Goal: Information Seeking & Learning: Understand process/instructions

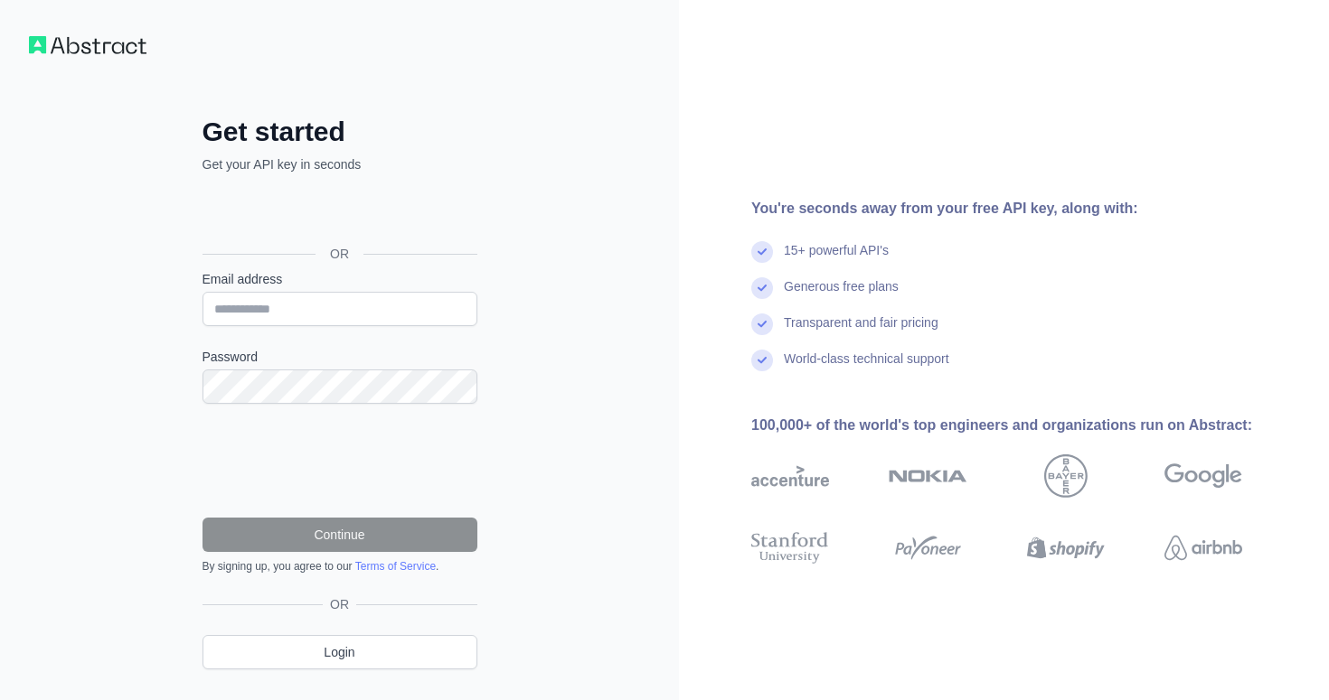
click at [392, 240] on div "OR" at bounding box center [339, 254] width 275 height 33
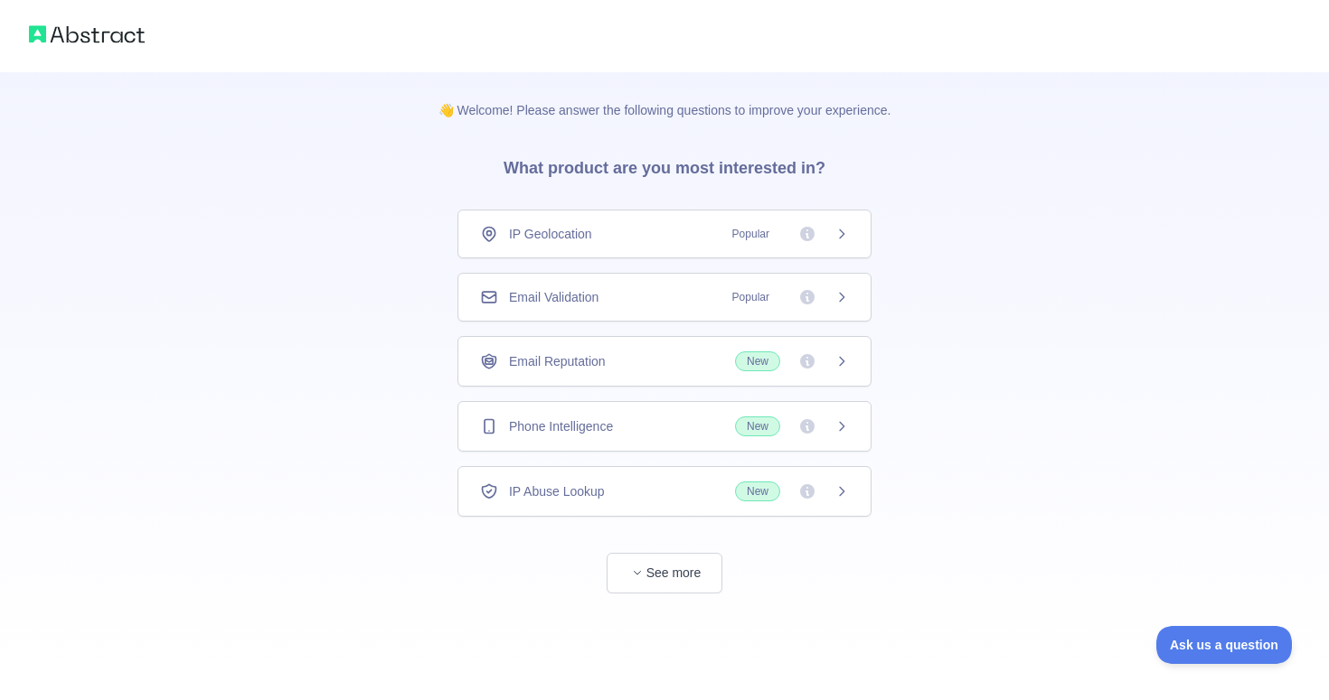
click at [848, 299] on icon at bounding box center [841, 297] width 14 height 14
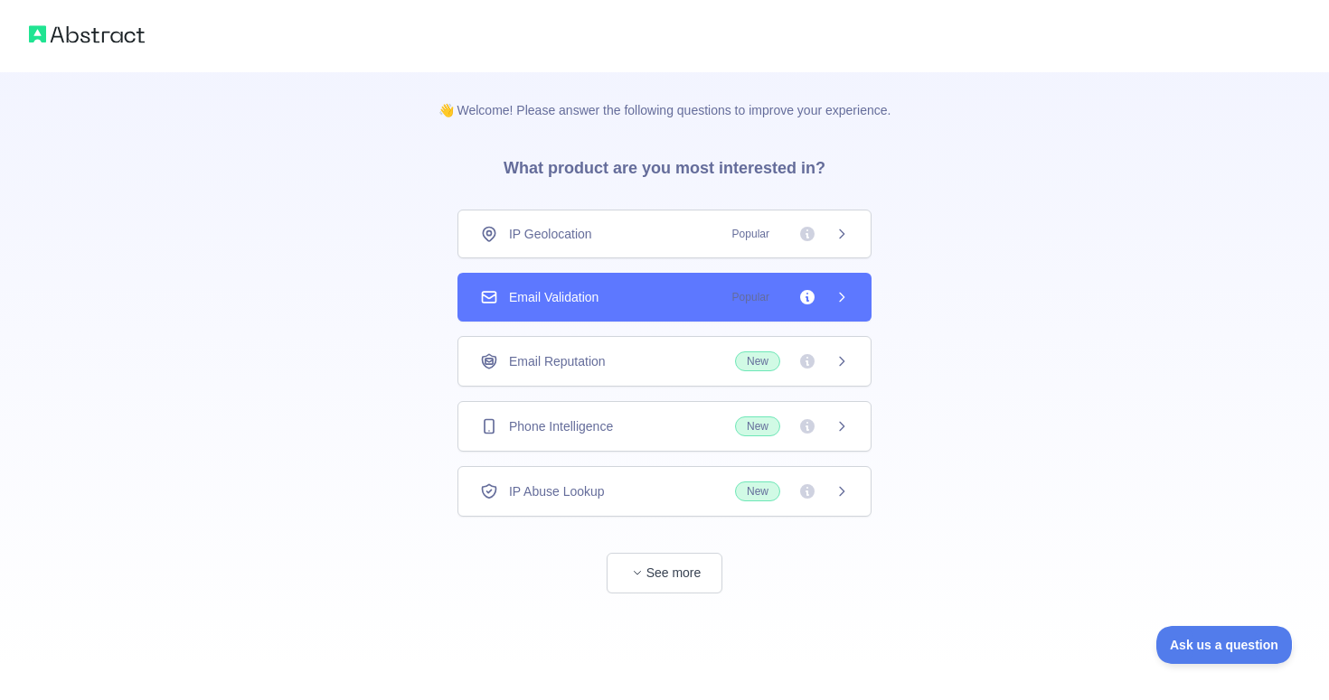
click at [773, 284] on div "Email Validation Popular" at bounding box center [664, 297] width 414 height 49
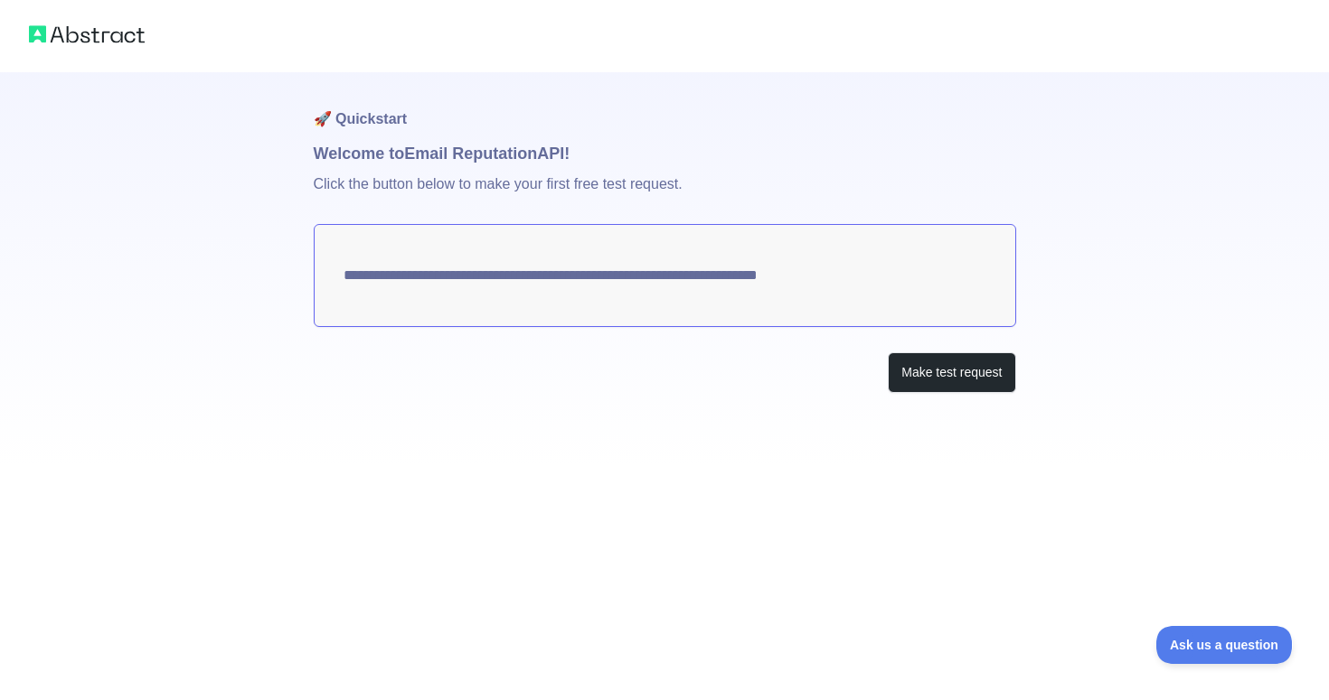
click at [725, 279] on textarea "**********" at bounding box center [665, 275] width 702 height 103
click at [912, 383] on button "Make test request" at bounding box center [951, 372] width 127 height 41
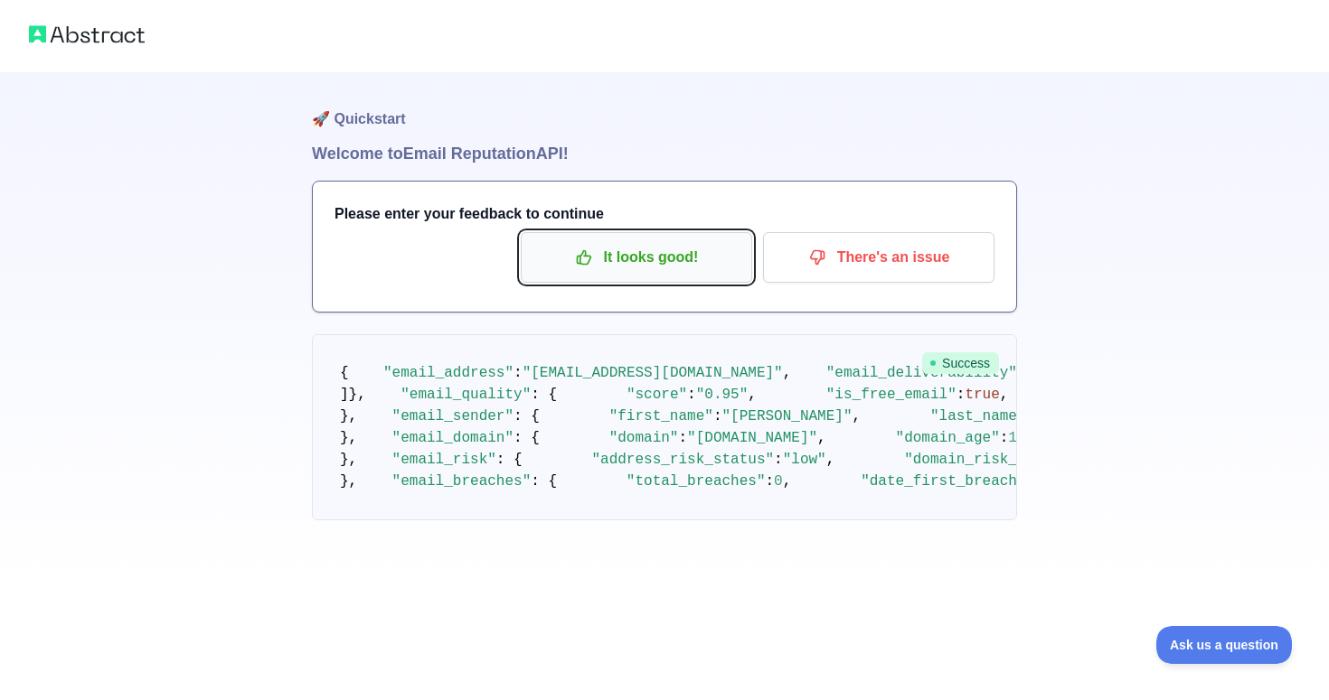
click at [660, 272] on p "It looks good!" at bounding box center [636, 257] width 204 height 31
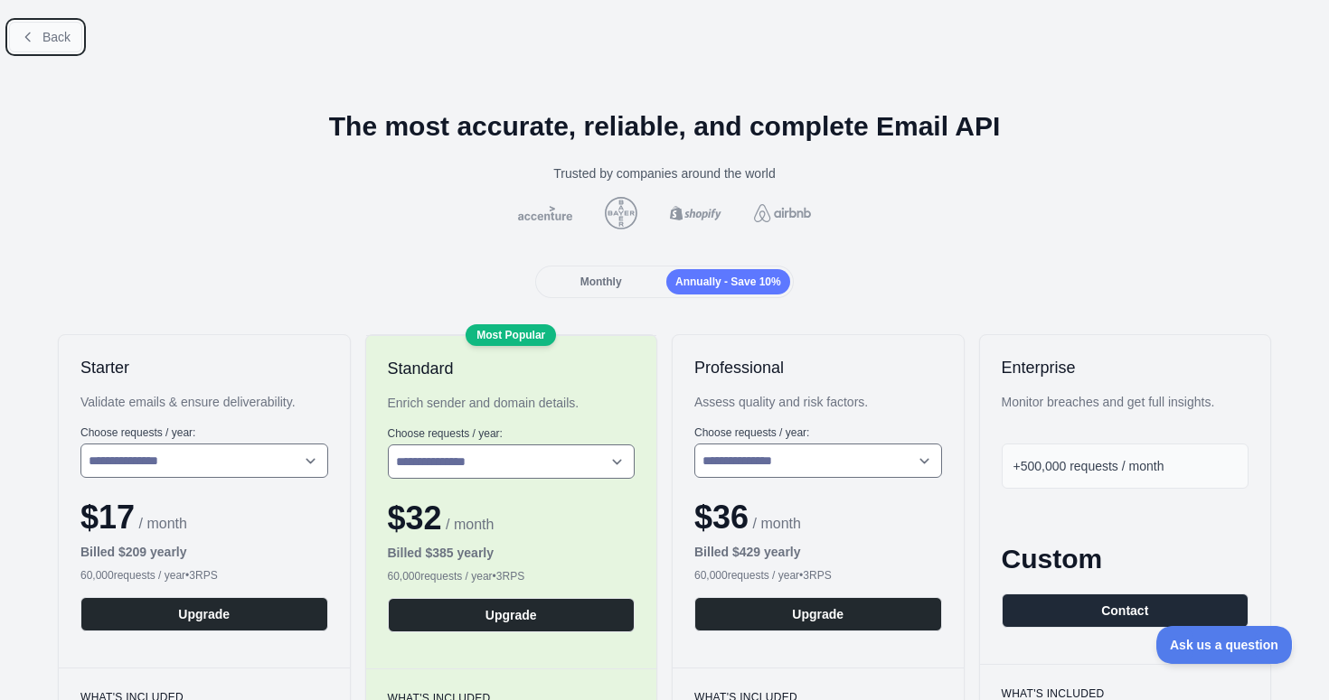
click at [28, 32] on icon at bounding box center [28, 37] width 14 height 14
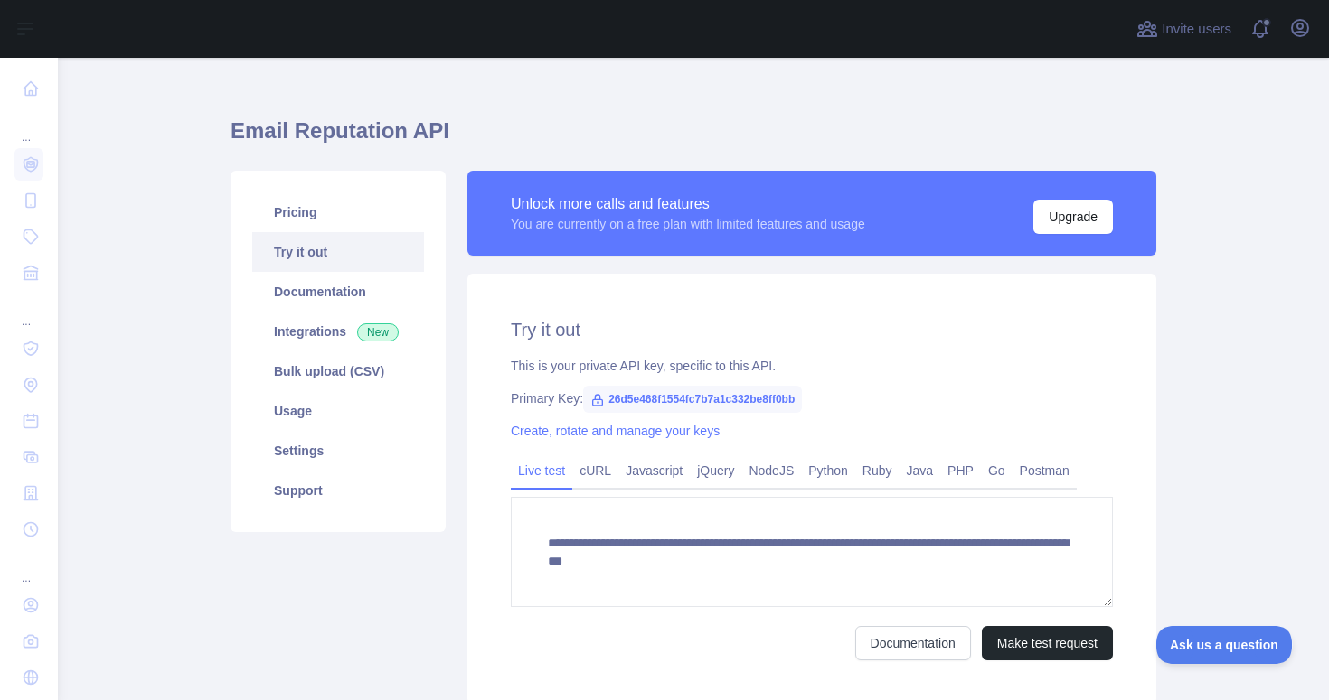
scroll to position [30, 0]
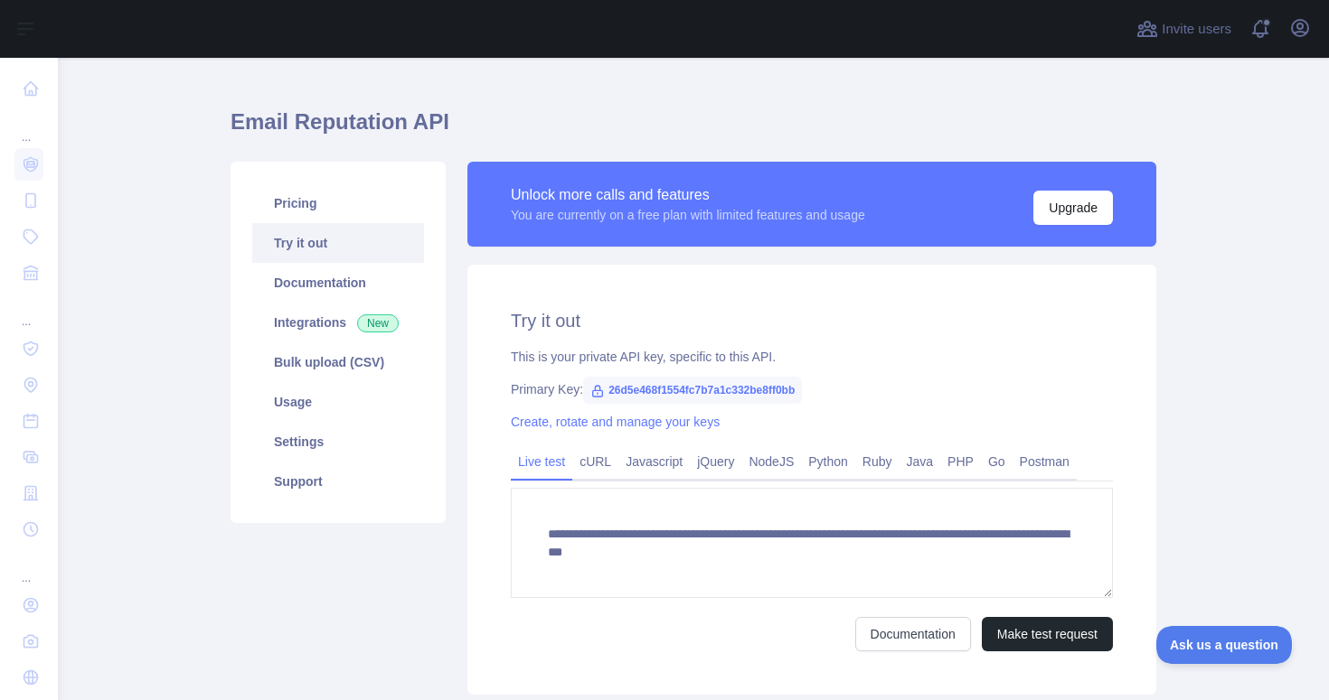
click at [631, 399] on span "26d5e468f1554fc7b7a1c332be8ff0bb" at bounding box center [692, 390] width 219 height 27
click at [626, 388] on span "26d5e468f1554fc7b7a1c332be8ff0bb" at bounding box center [692, 390] width 219 height 27
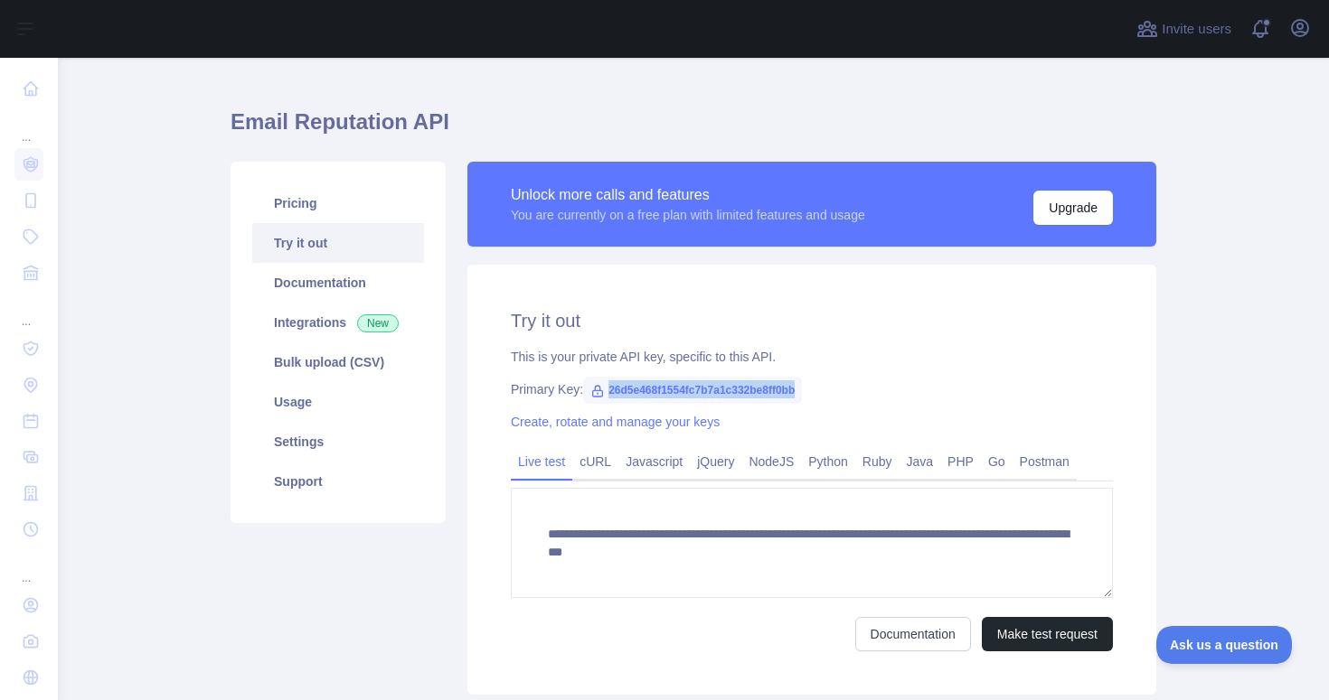
click at [626, 388] on span "26d5e468f1554fc7b7a1c332be8ff0bb" at bounding box center [692, 390] width 219 height 27
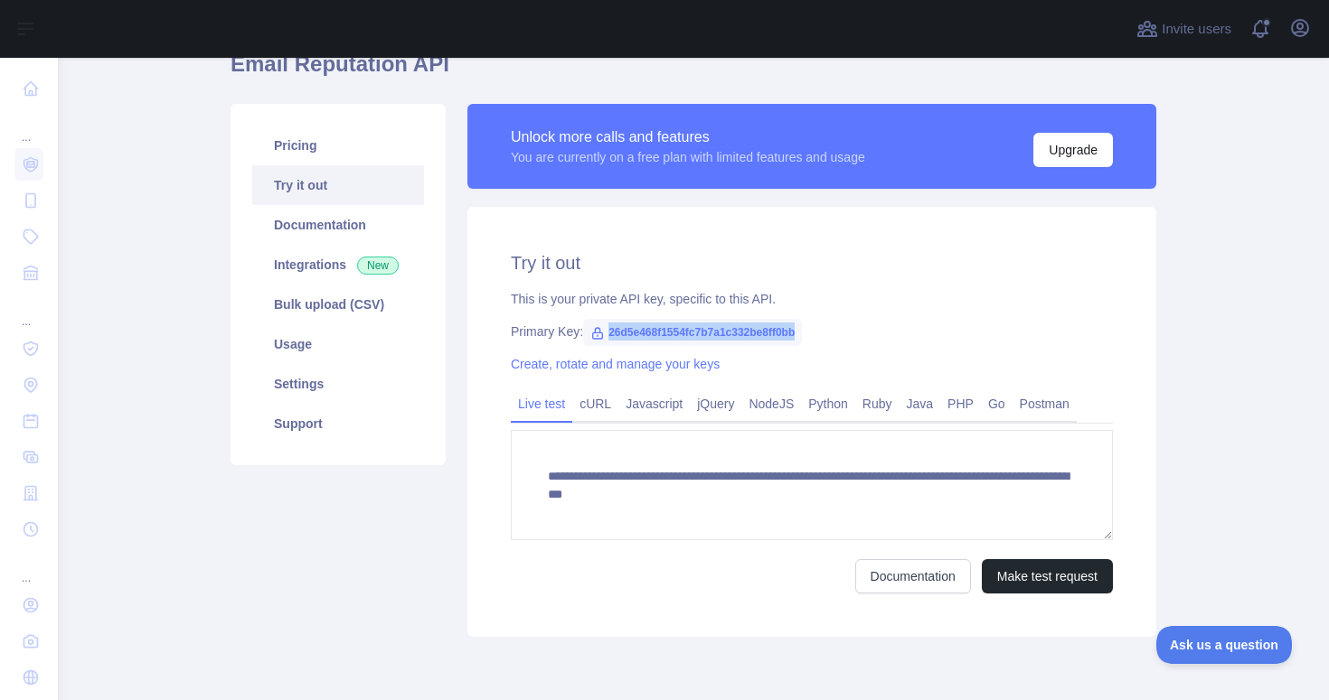
scroll to position [97, 0]
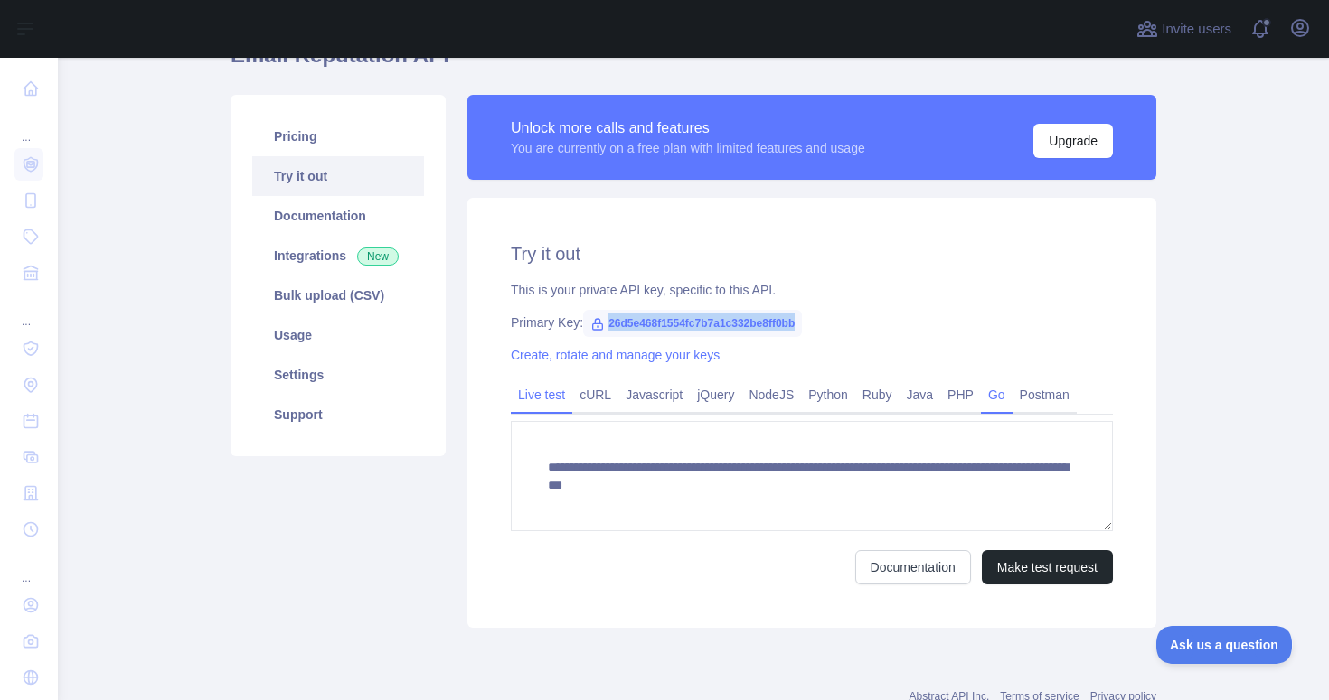
click at [1004, 401] on link "Go" at bounding box center [997, 395] width 32 height 29
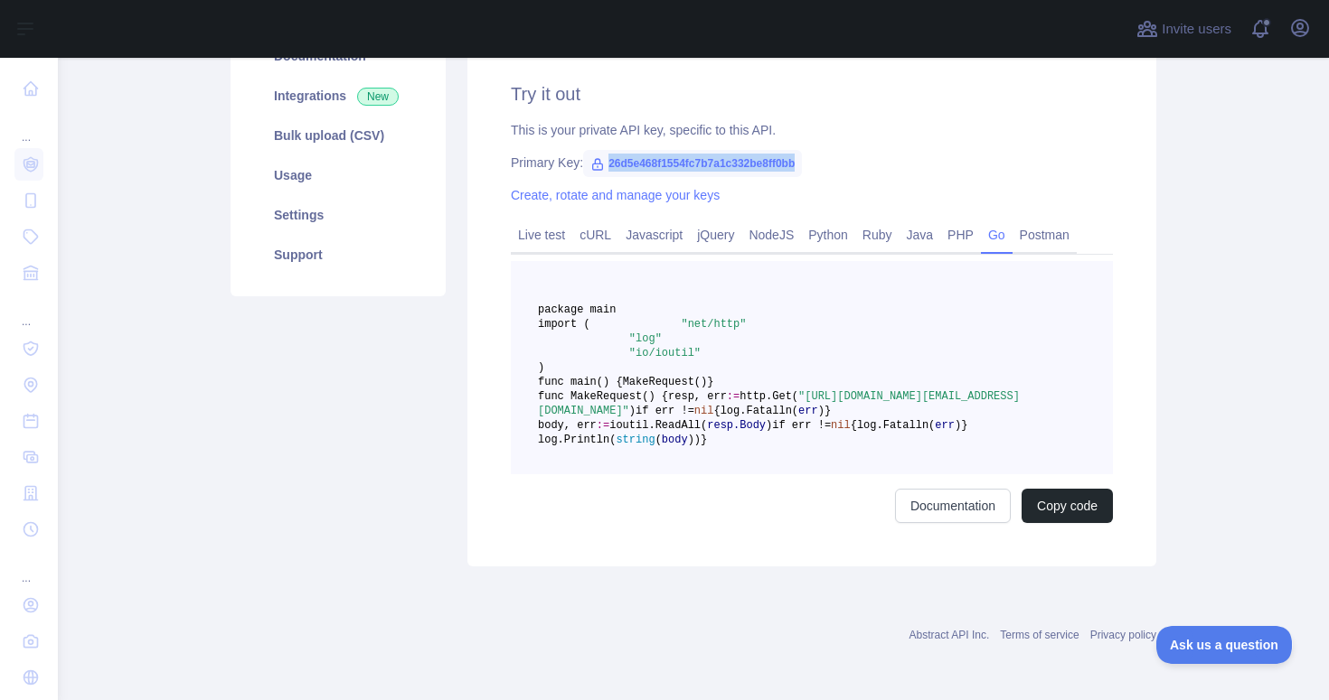
scroll to position [392, 0]
click at [1029, 523] on button "Copy code" at bounding box center [1066, 506] width 91 height 34
click at [812, 261] on pre "package main import ( "net/http" "log" "io/ioutil" ) func main() { MakeRequest(…" at bounding box center [812, 367] width 602 height 213
